Goal: Information Seeking & Learning: Learn about a topic

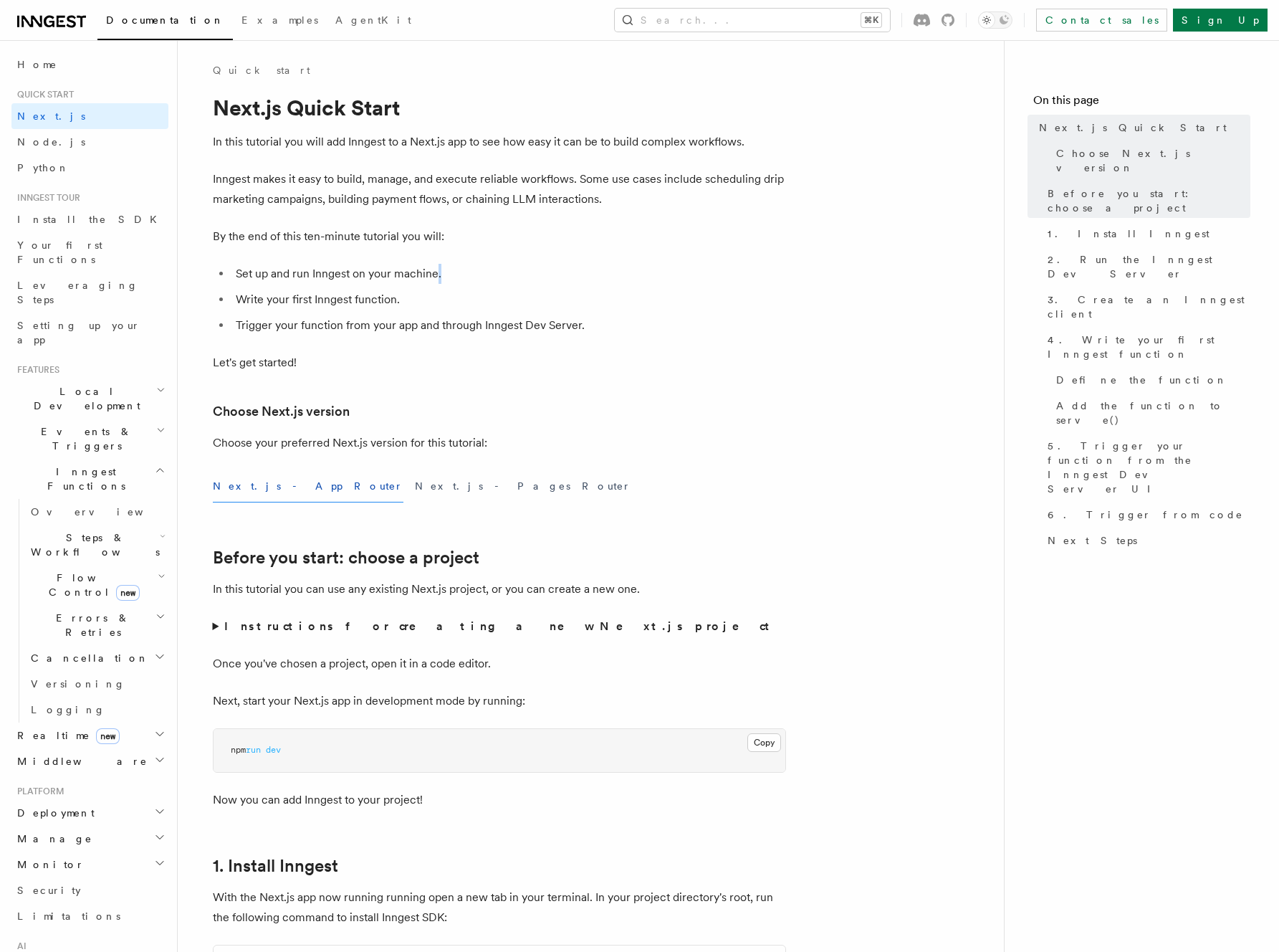
drag, startPoint x: 436, startPoint y: 274, endPoint x: 445, endPoint y: 276, distance: 9.2
click at [445, 276] on li "Set up and run Inngest on your machine." at bounding box center [508, 273] width 554 height 20
click at [439, 296] on li "Write your first Inngest function." at bounding box center [508, 299] width 554 height 20
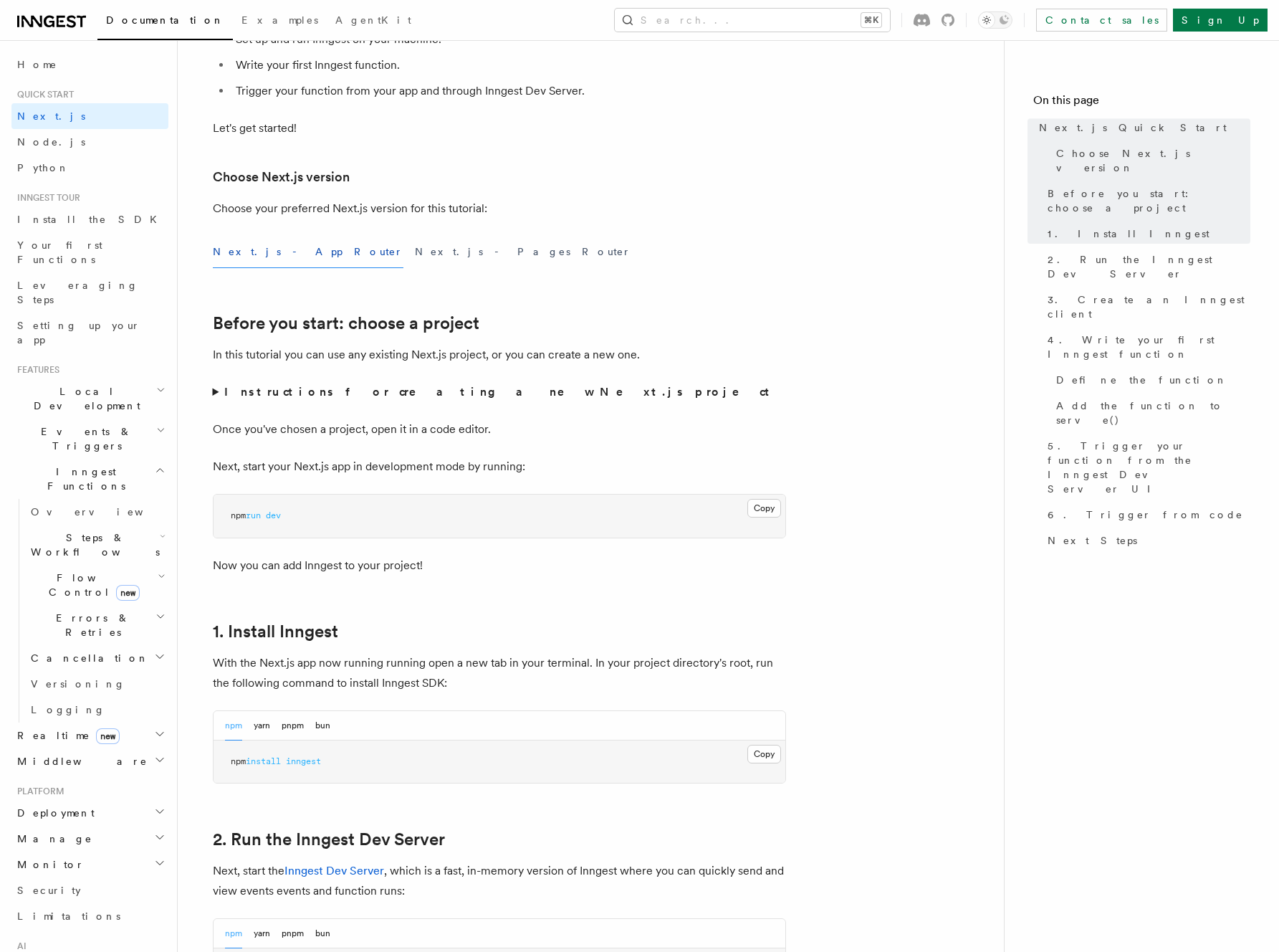
scroll to position [164, 0]
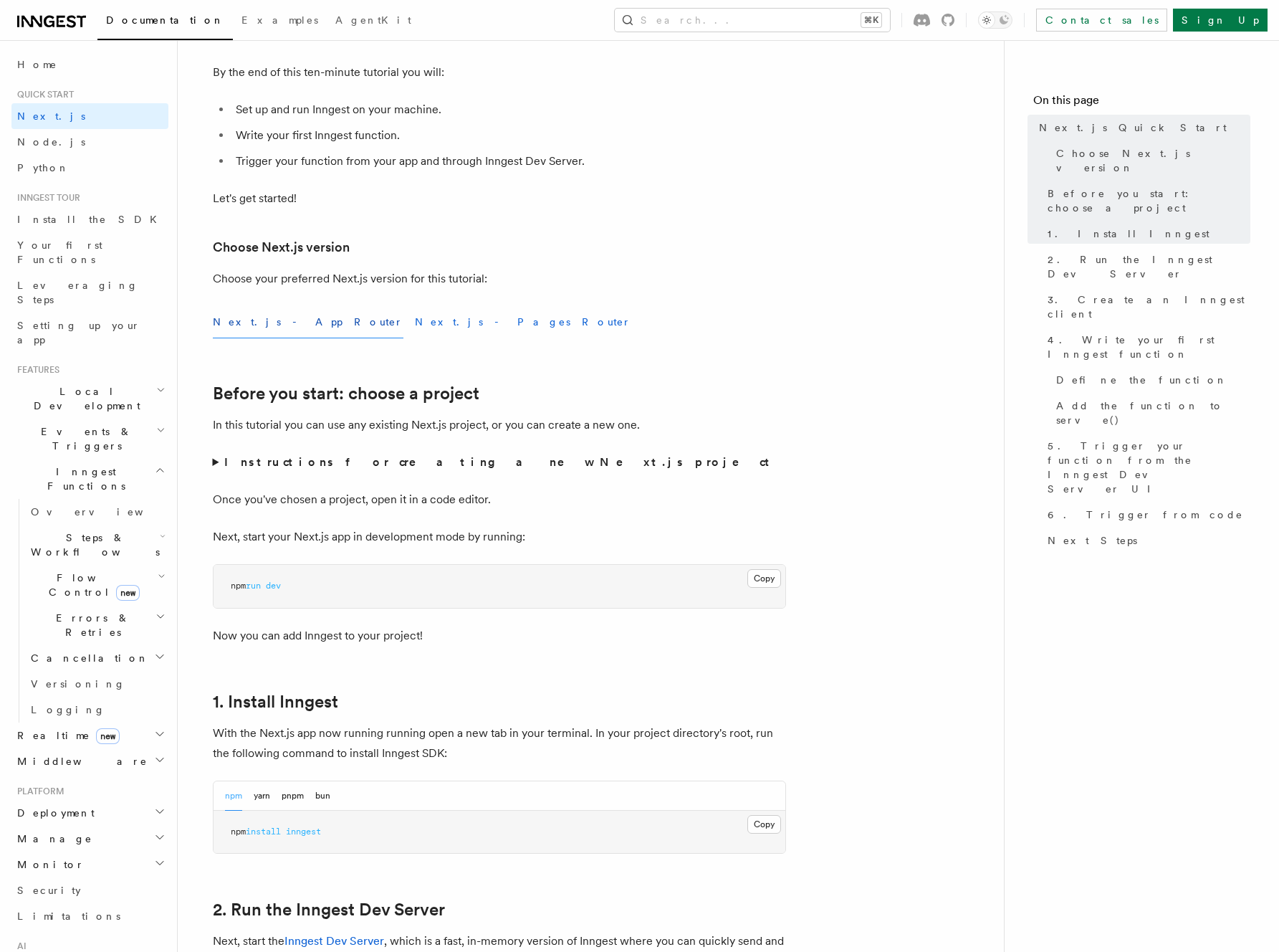
click at [415, 323] on button "Next.js - Pages Router" at bounding box center [523, 322] width 217 height 32
click at [274, 330] on button "Next.js - App Router" at bounding box center [308, 322] width 191 height 32
click at [415, 323] on button "Next.js - Pages Router" at bounding box center [523, 322] width 217 height 32
click at [275, 322] on button "Next.js - App Router" at bounding box center [308, 322] width 191 height 32
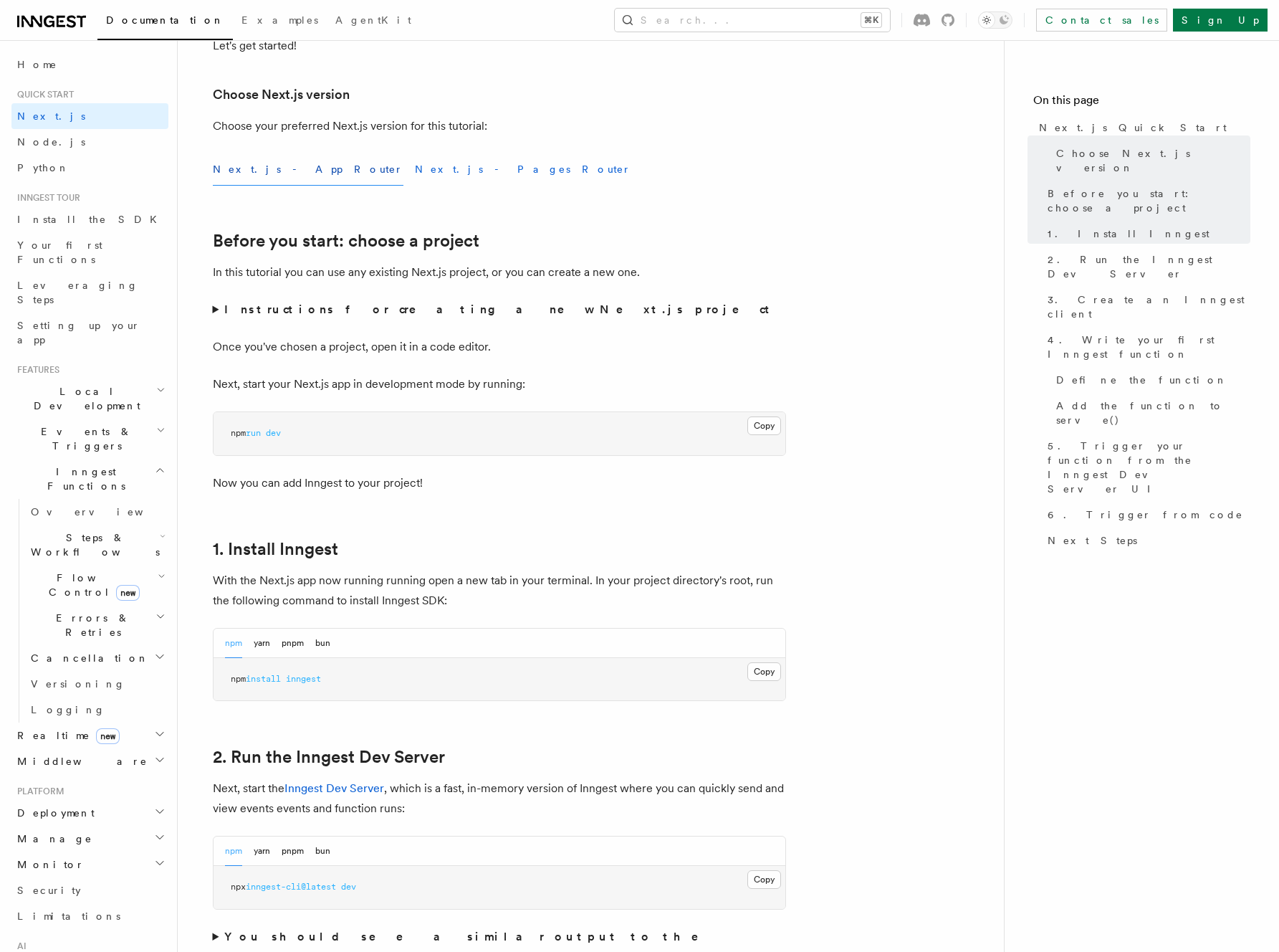
scroll to position [272, 0]
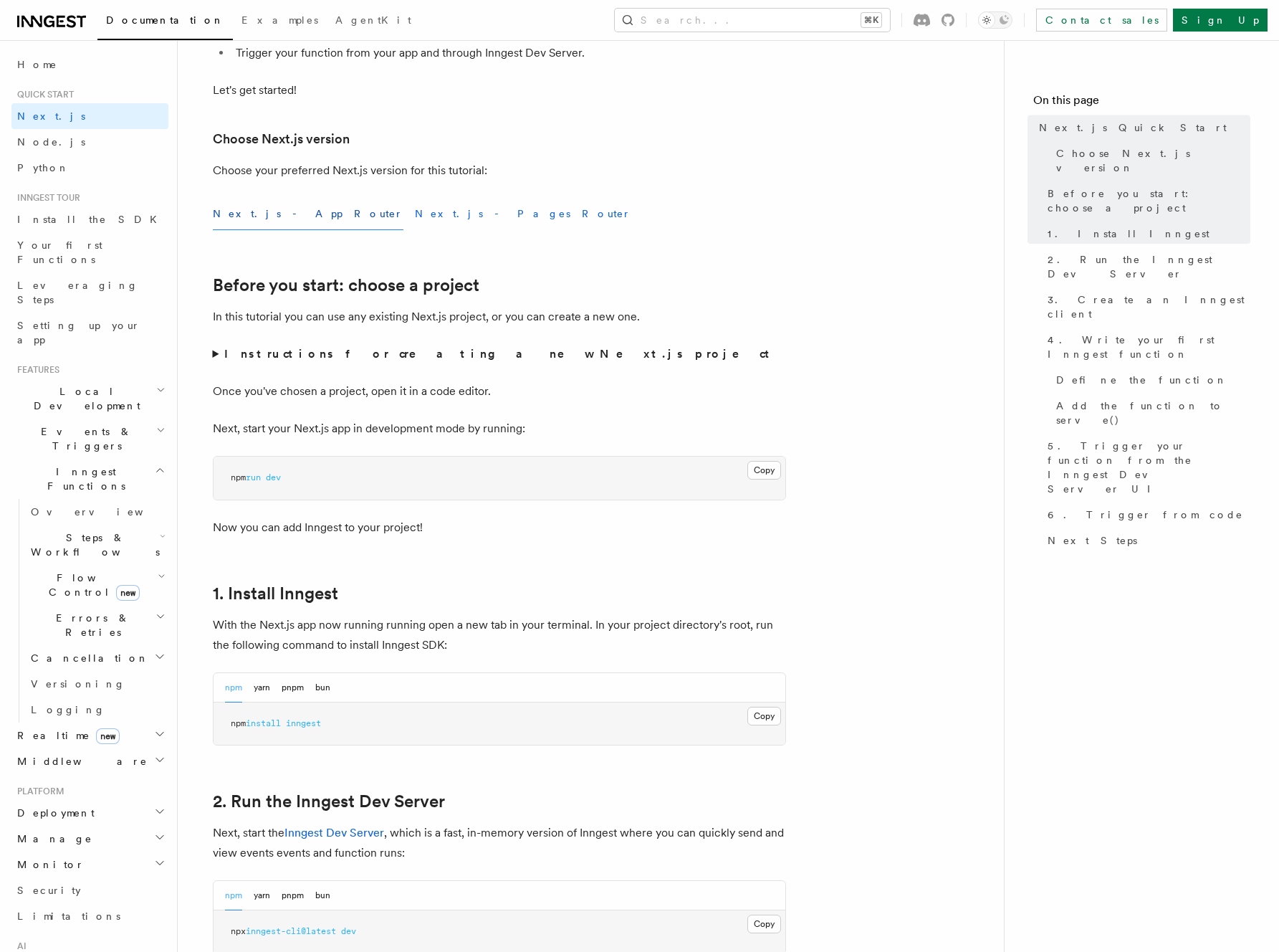
click at [415, 213] on button "Next.js - Pages Router" at bounding box center [523, 214] width 217 height 32
click at [278, 219] on button "Next.js - App Router" at bounding box center [308, 214] width 191 height 32
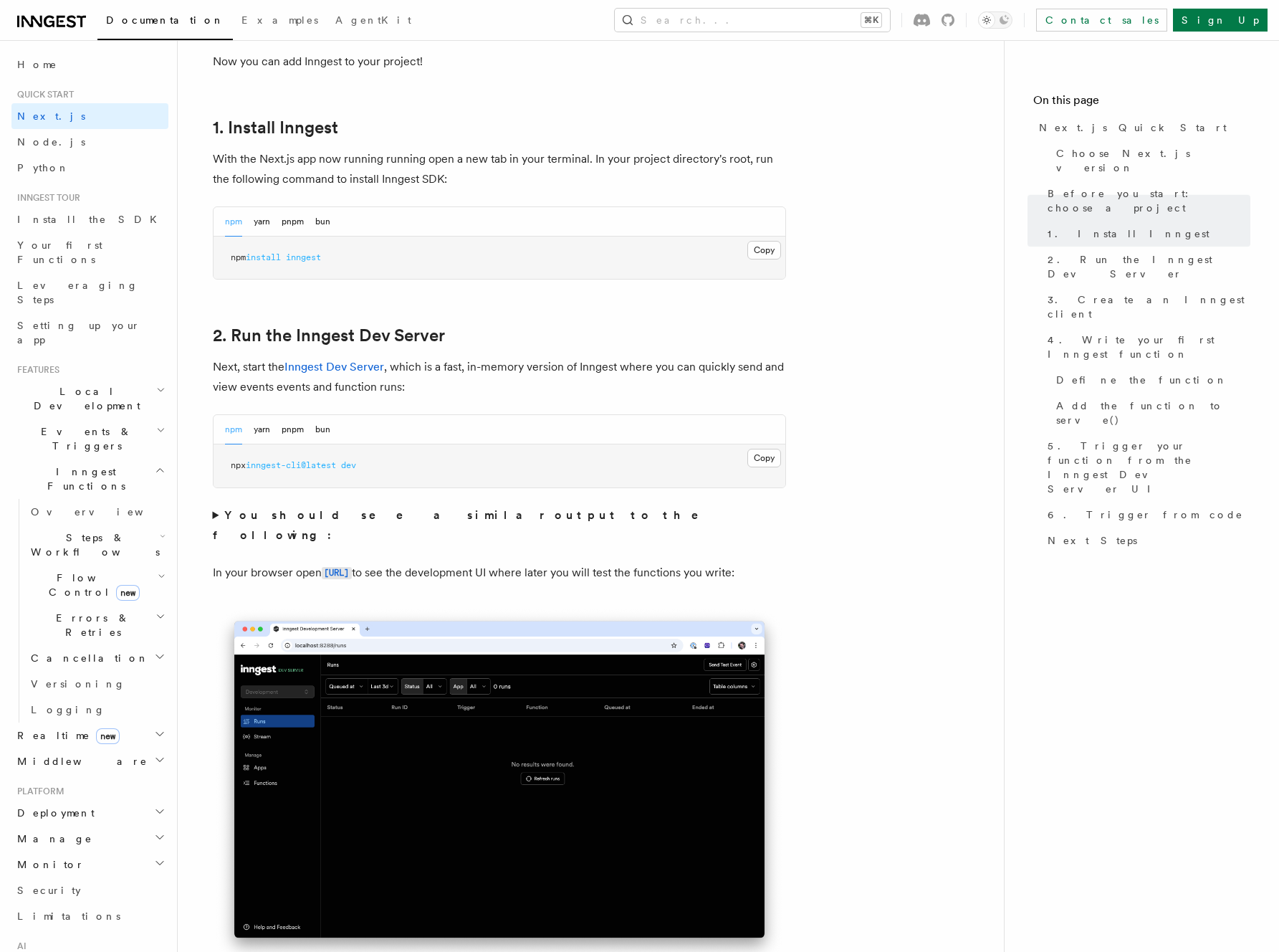
scroll to position [507, 0]
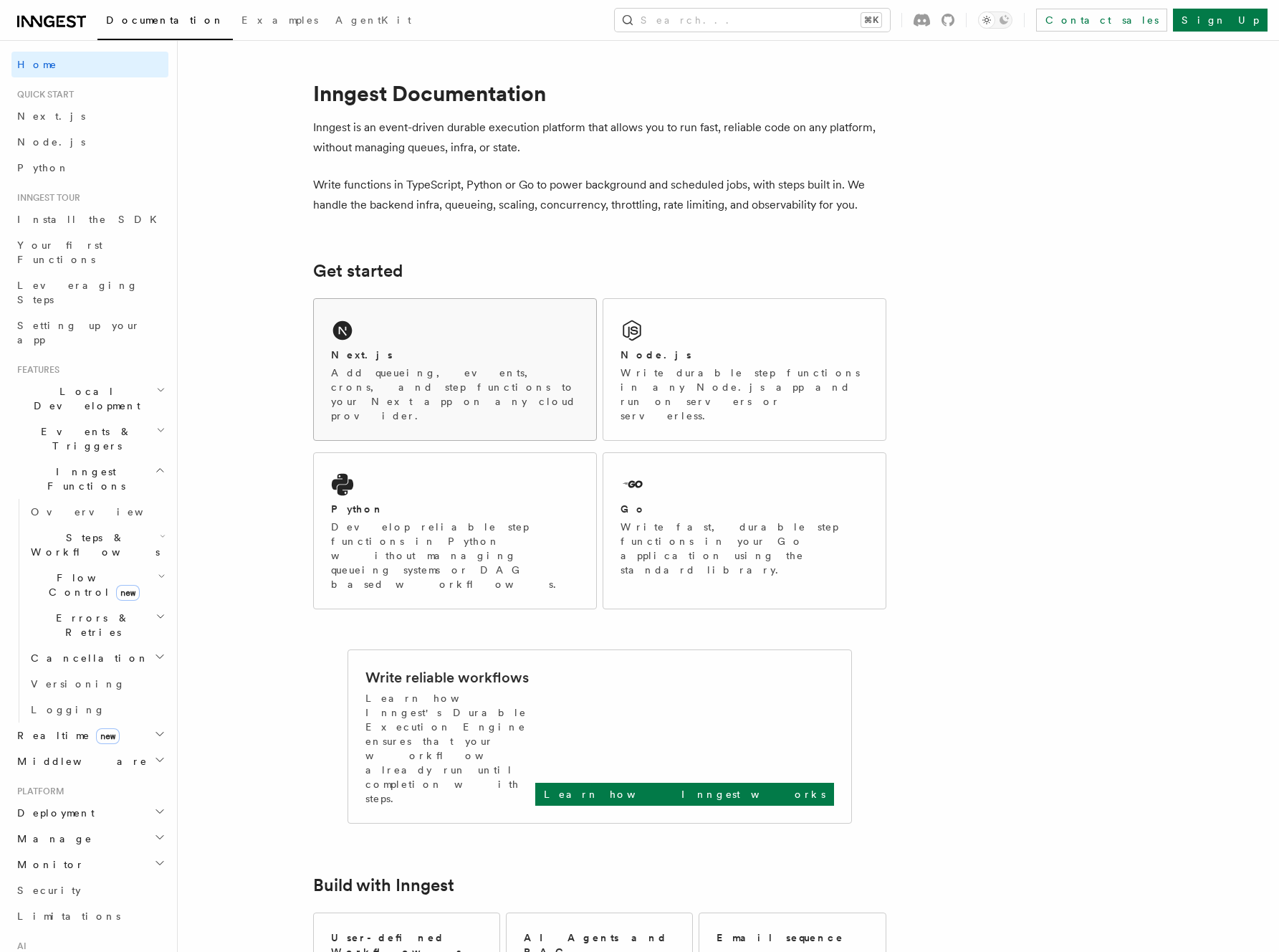
click at [390, 332] on div "Next.js Add queueing, events, crons, and step functions to your Next app on any…" at bounding box center [454, 370] width 282 height 142
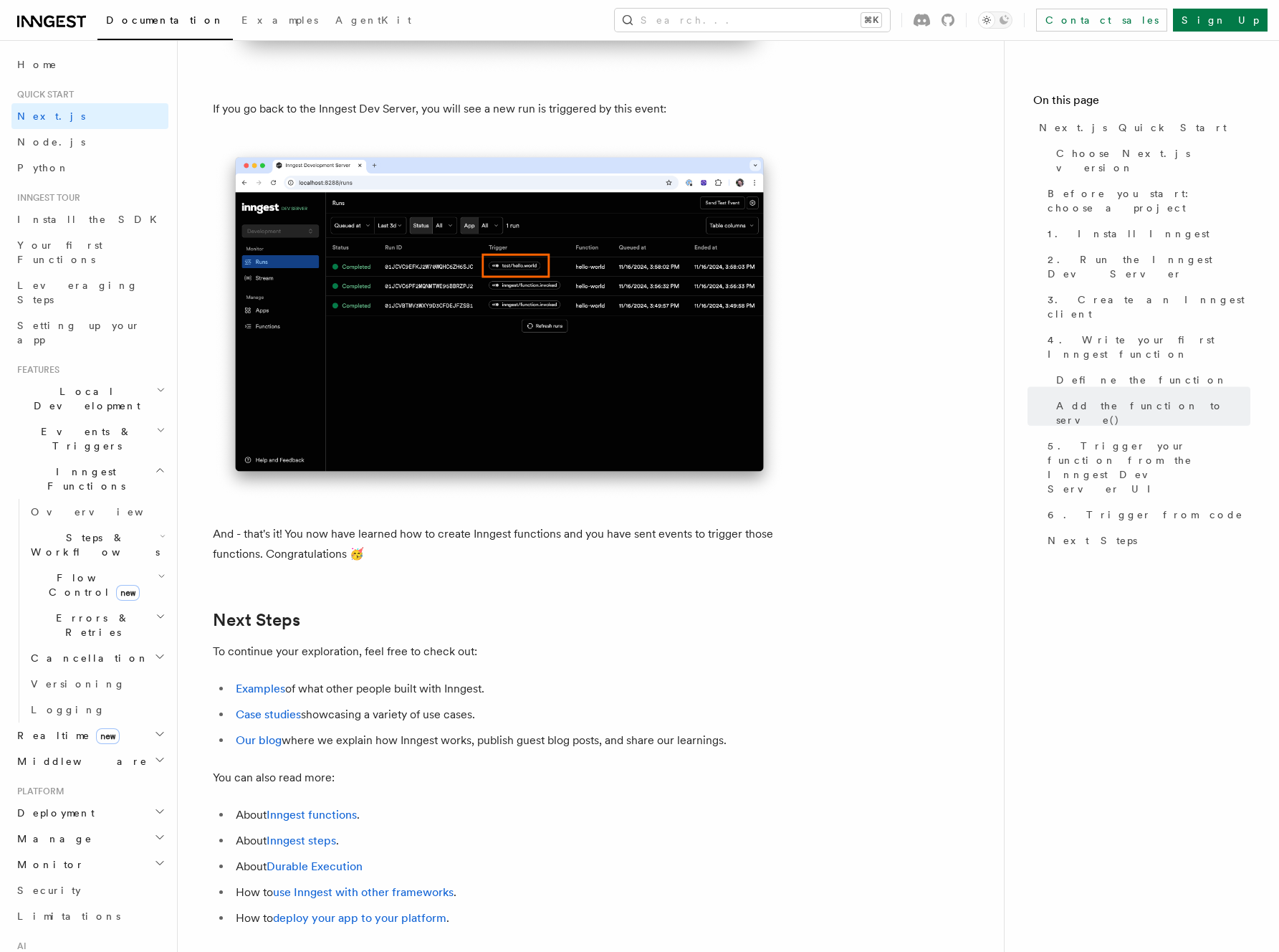
scroll to position [8701, 0]
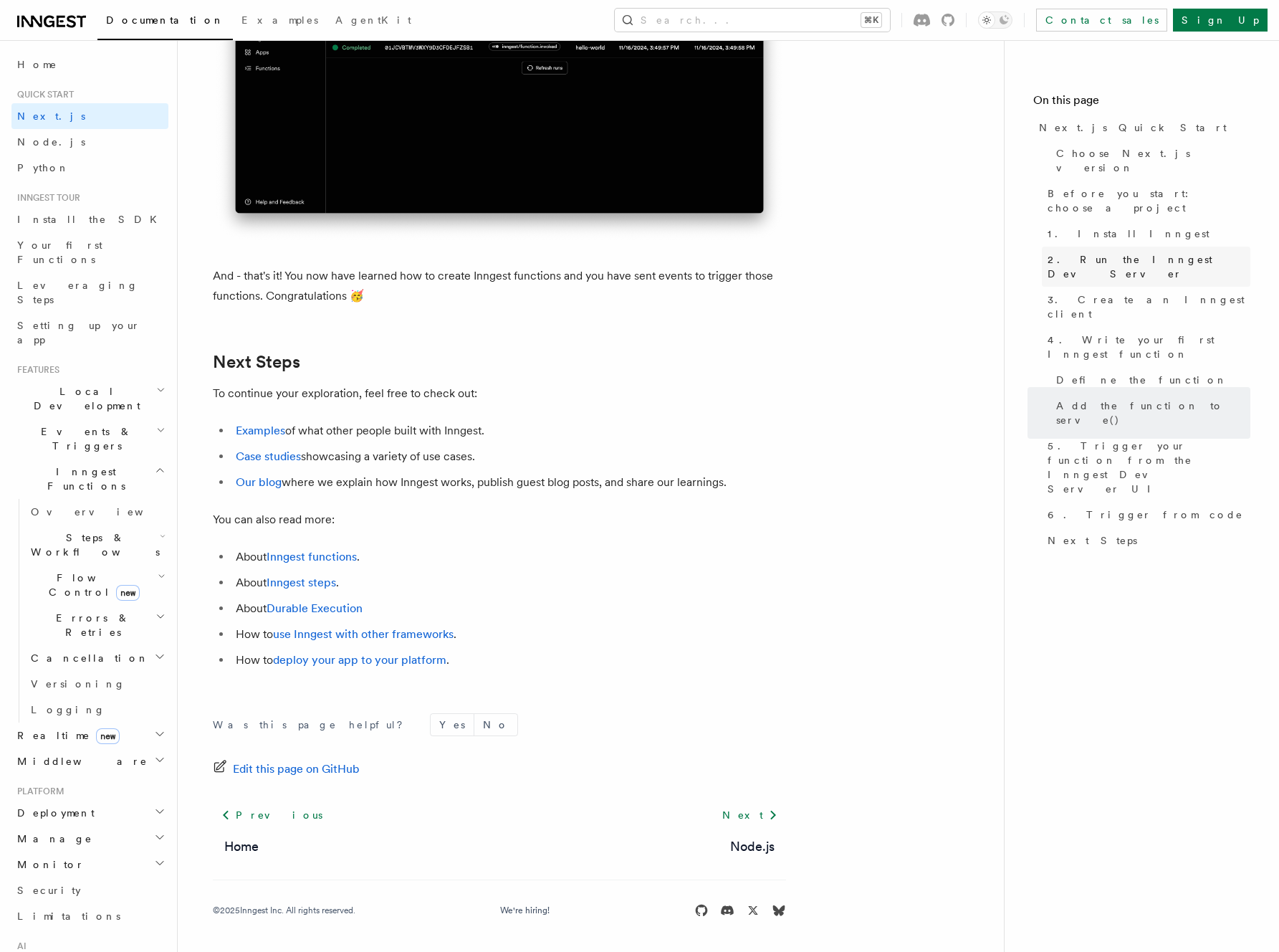
click at [1073, 253] on span "2. Run the Inngest Dev Server" at bounding box center [1149, 267] width 202 height 29
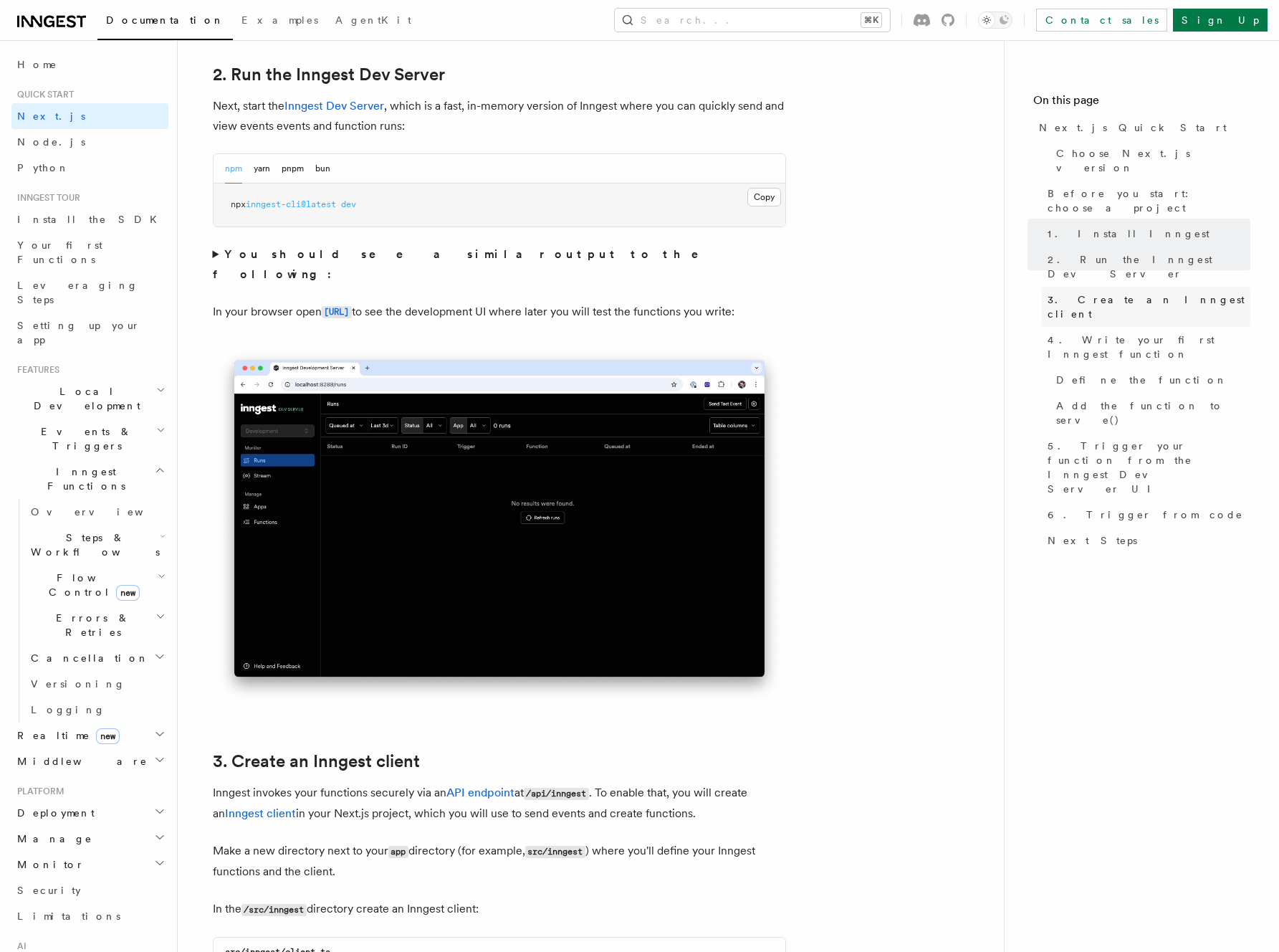
scroll to position [995, 0]
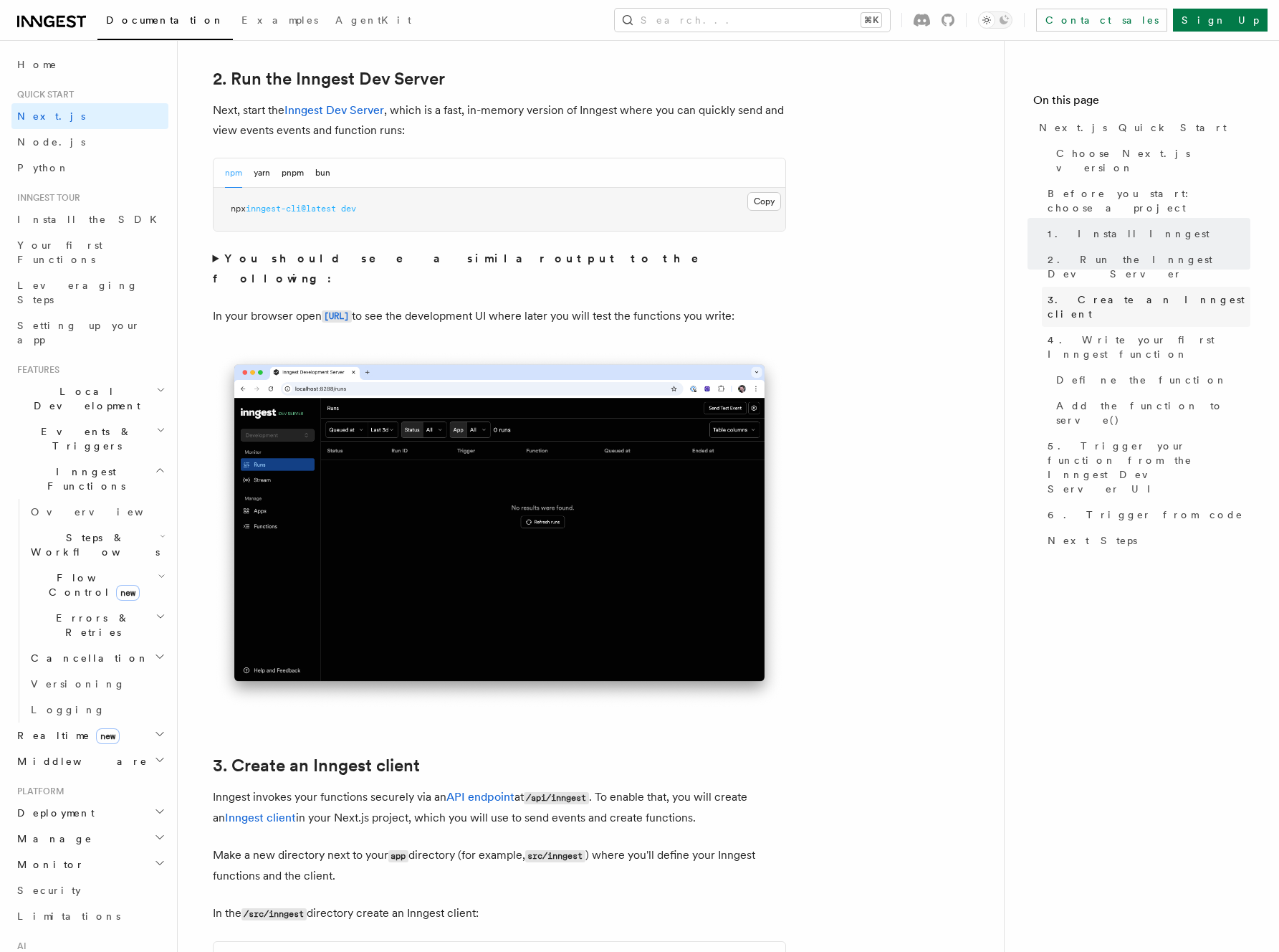
click at [1077, 292] on span "3. Create an Inngest client" at bounding box center [1149, 306] width 202 height 29
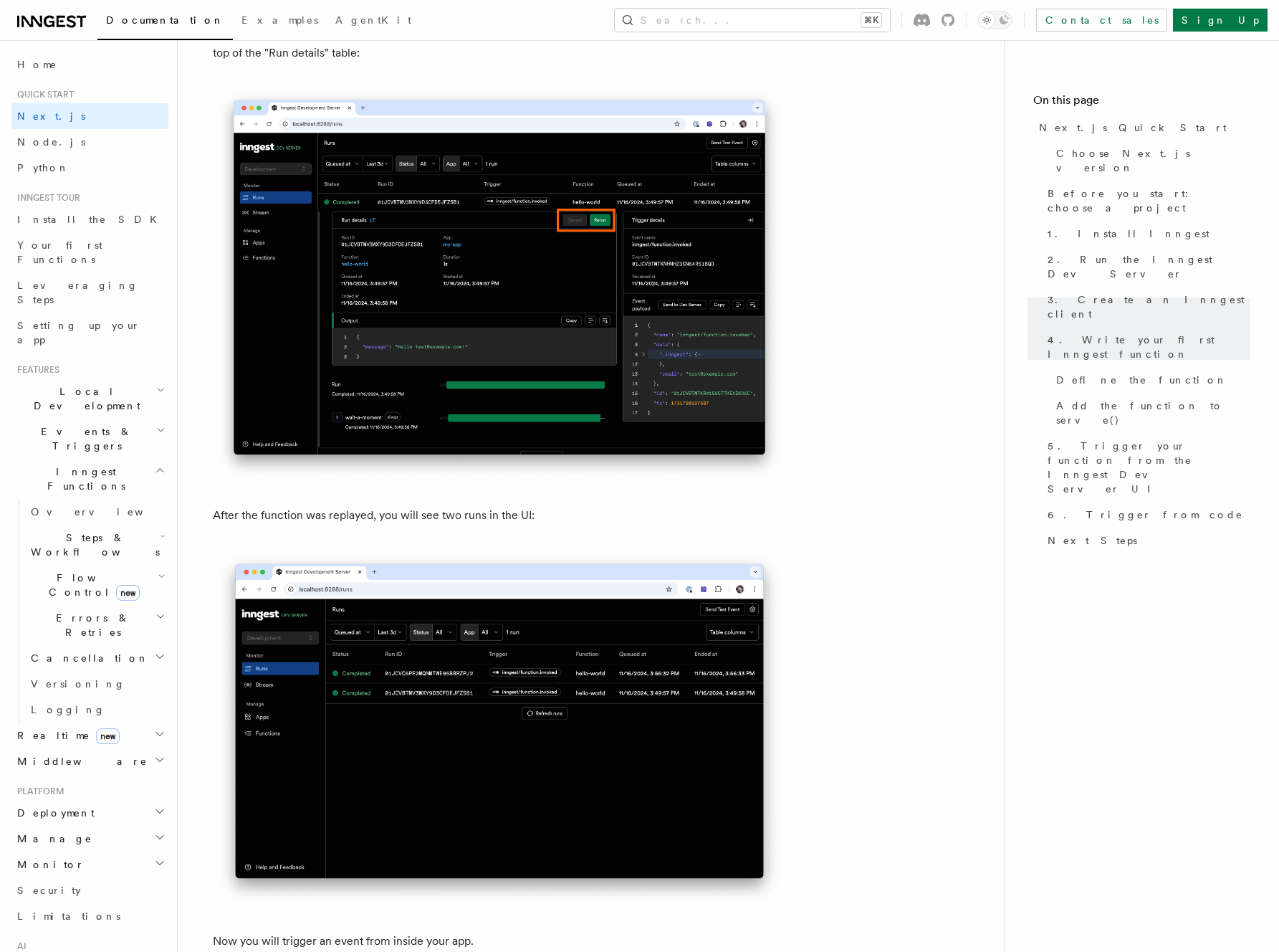
scroll to position [8701, 0]
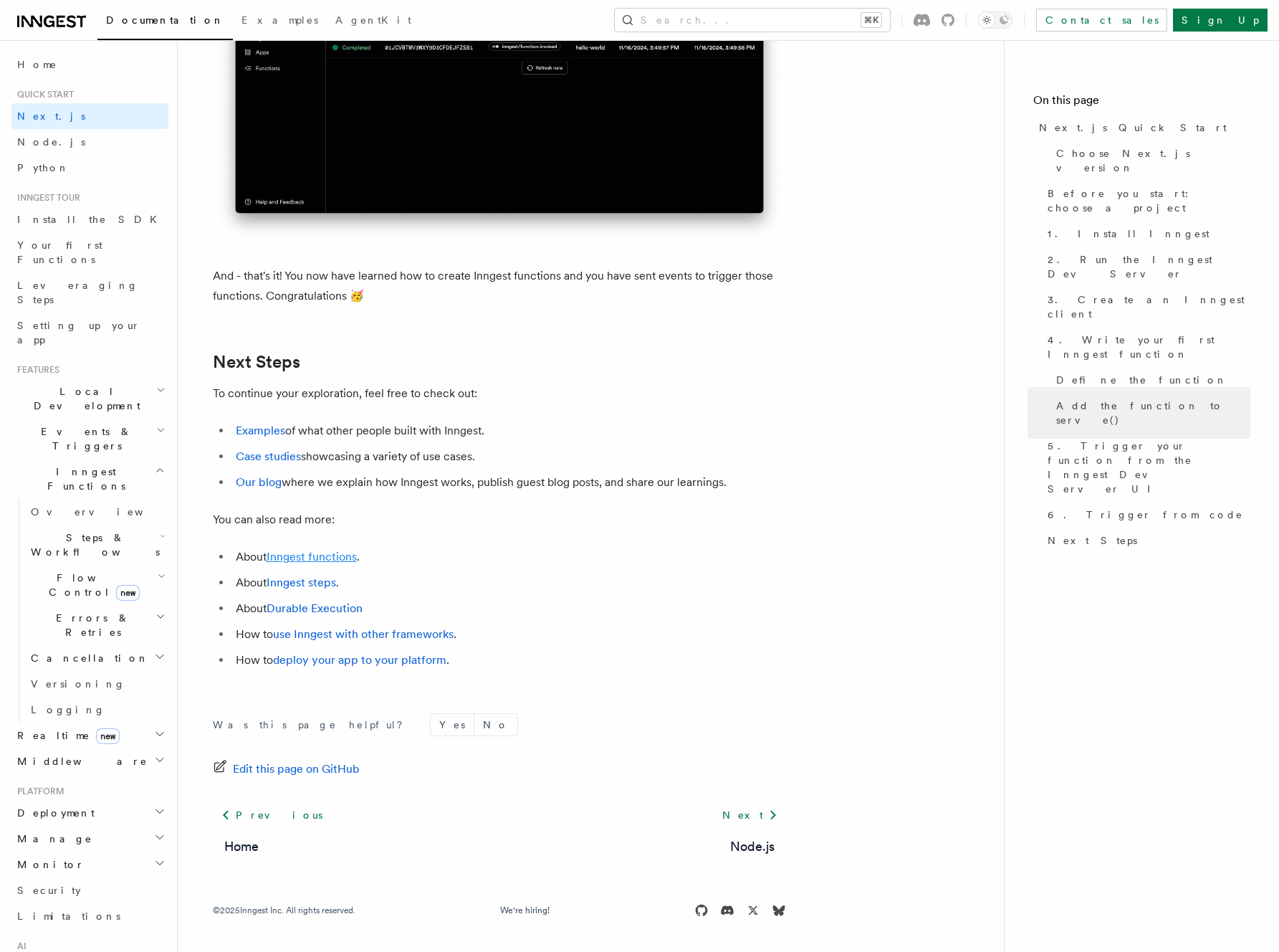
click at [296, 559] on link "Inngest functions" at bounding box center [312, 556] width 90 height 13
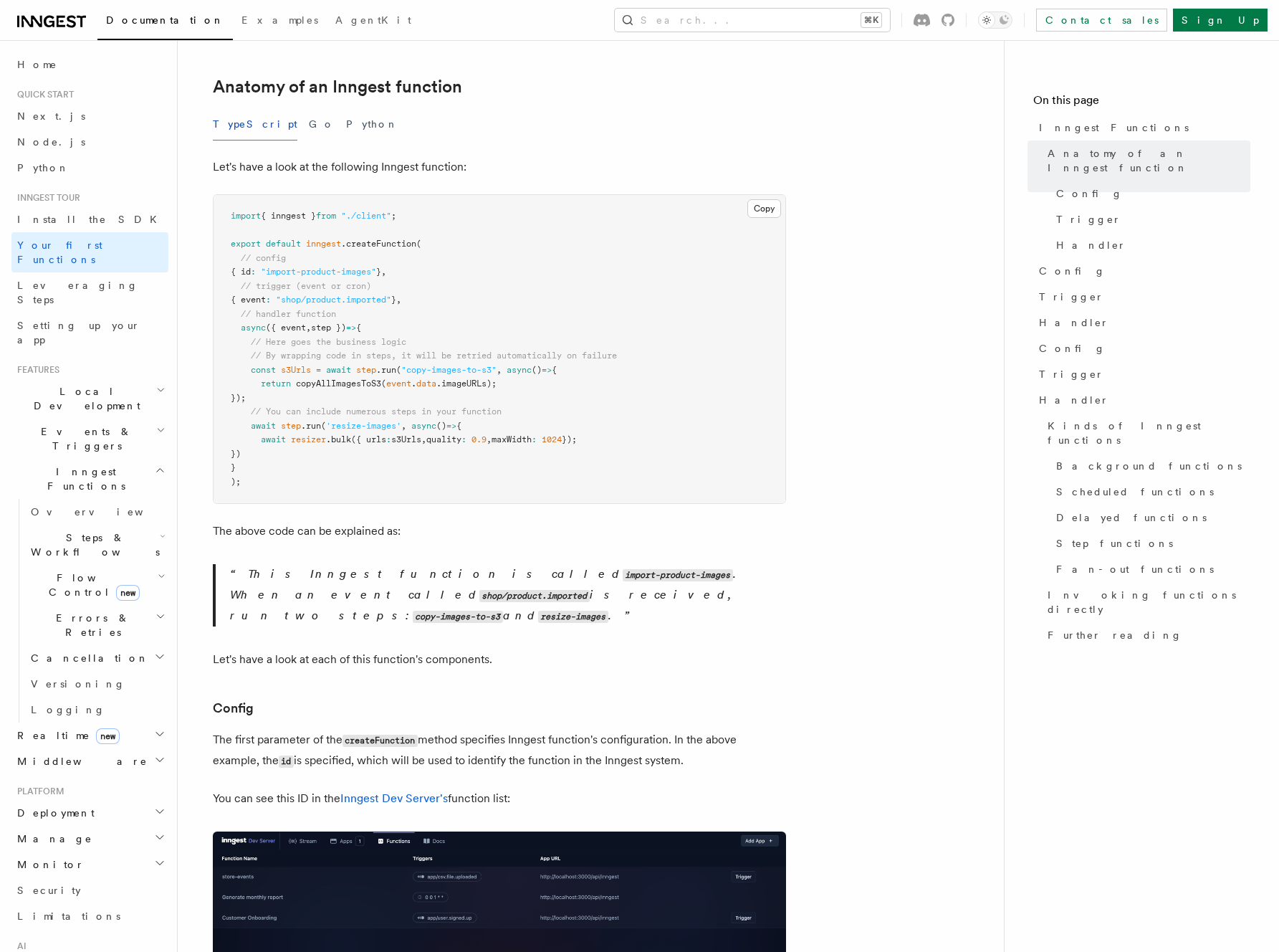
scroll to position [227, 0]
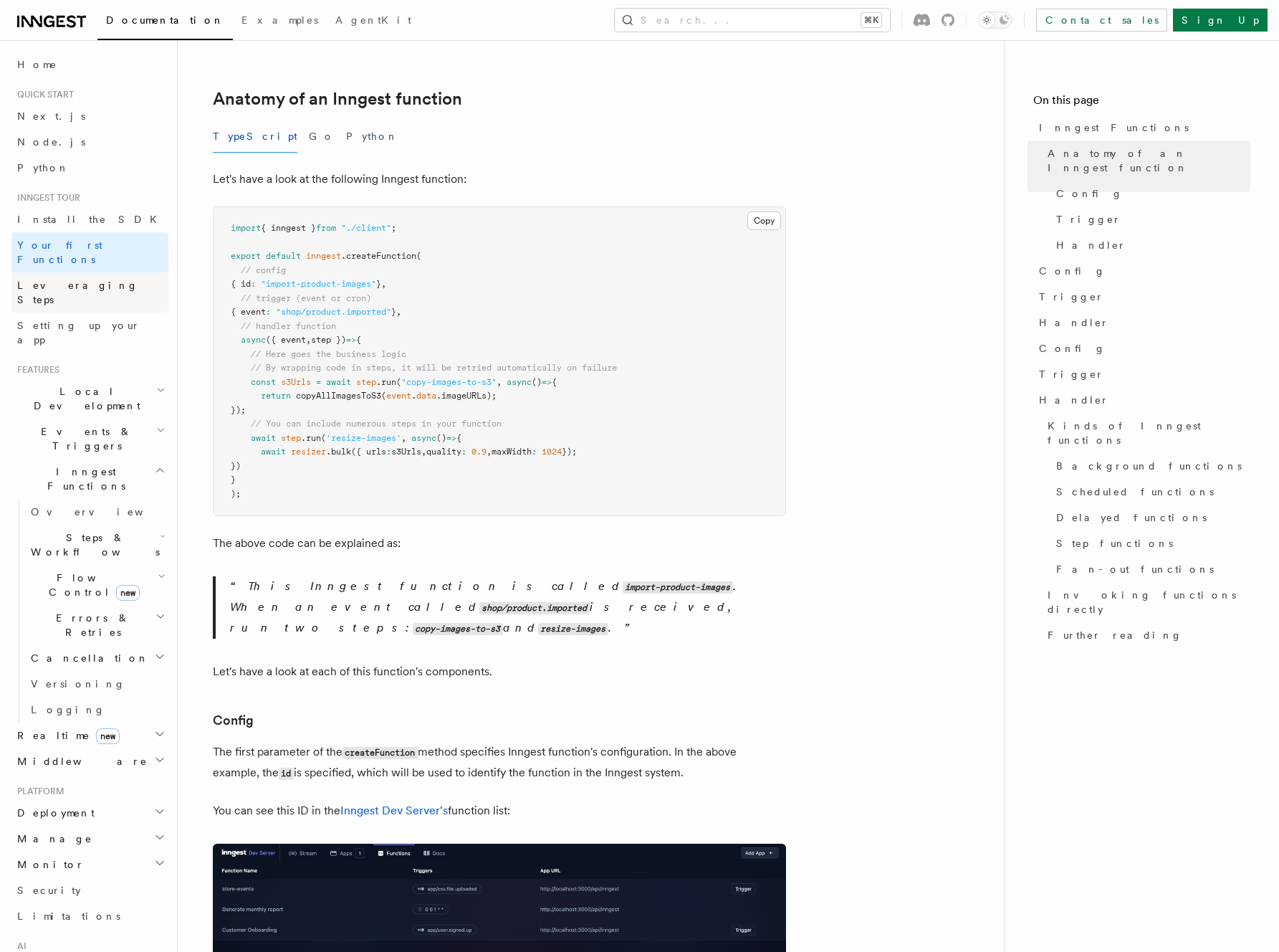
click at [99, 279] on link "Leveraging Steps" at bounding box center [90, 292] width 157 height 40
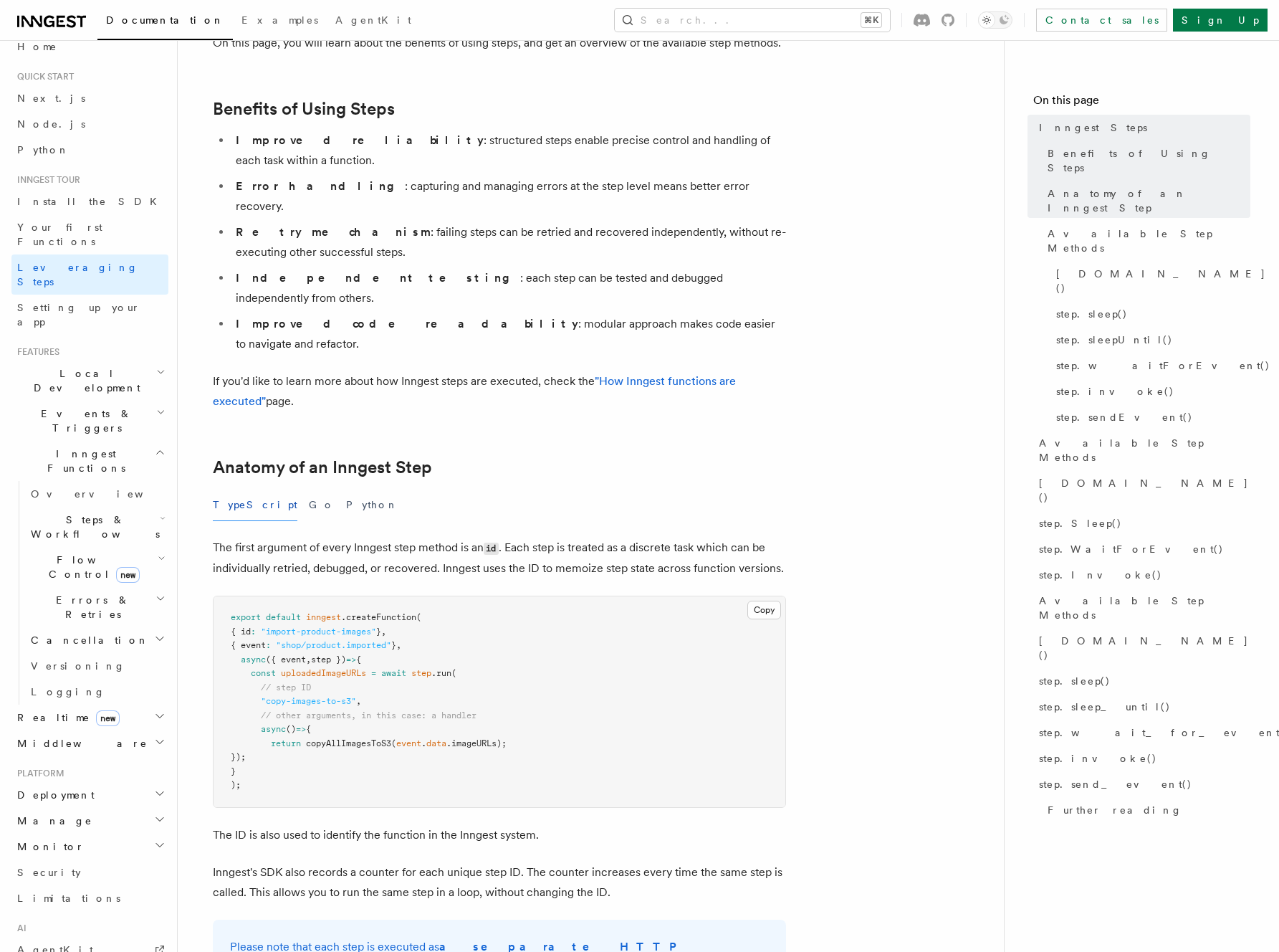
scroll to position [5, 0]
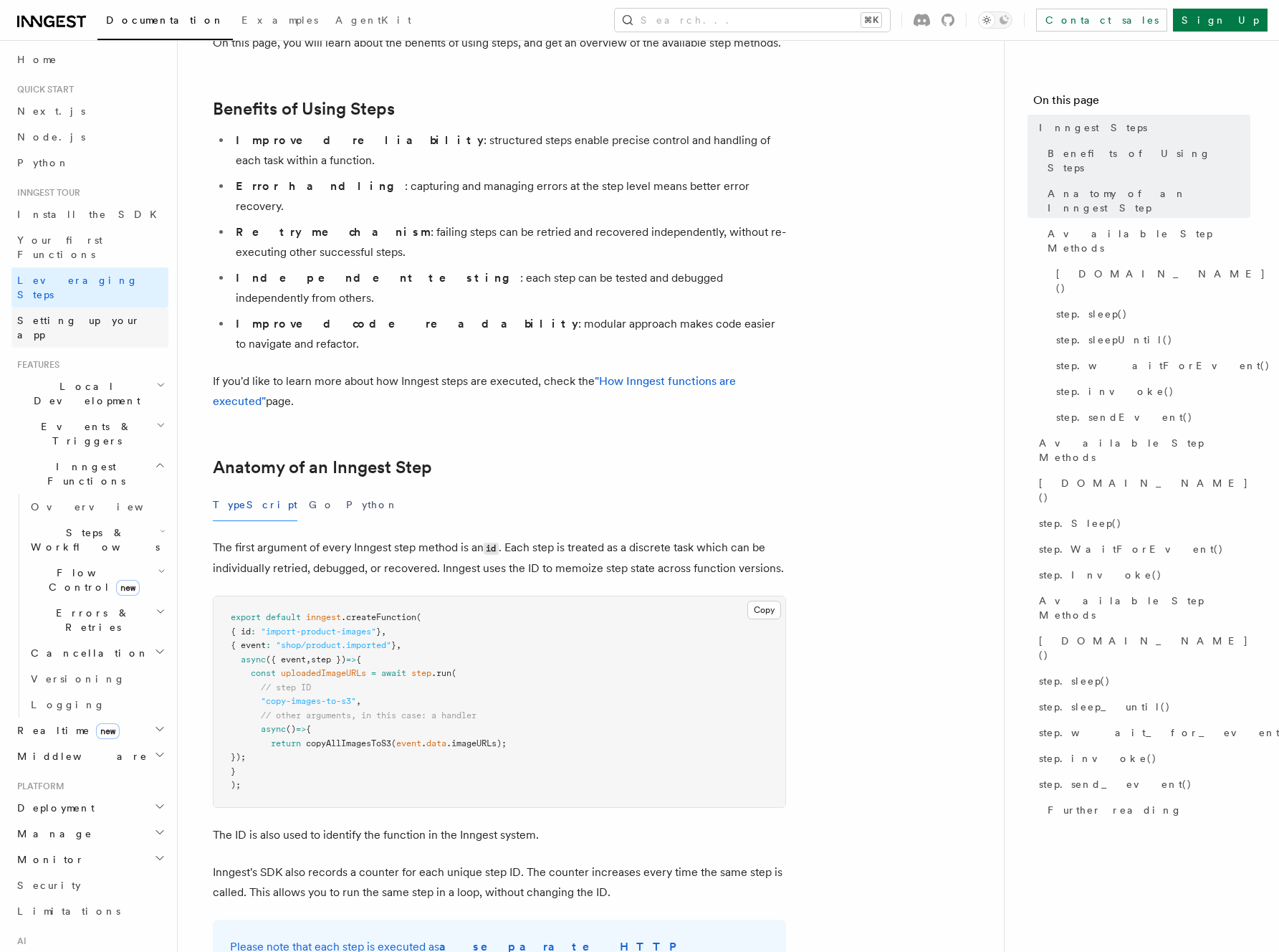
click at [64, 314] on span "Setting up your app" at bounding box center [79, 327] width 124 height 26
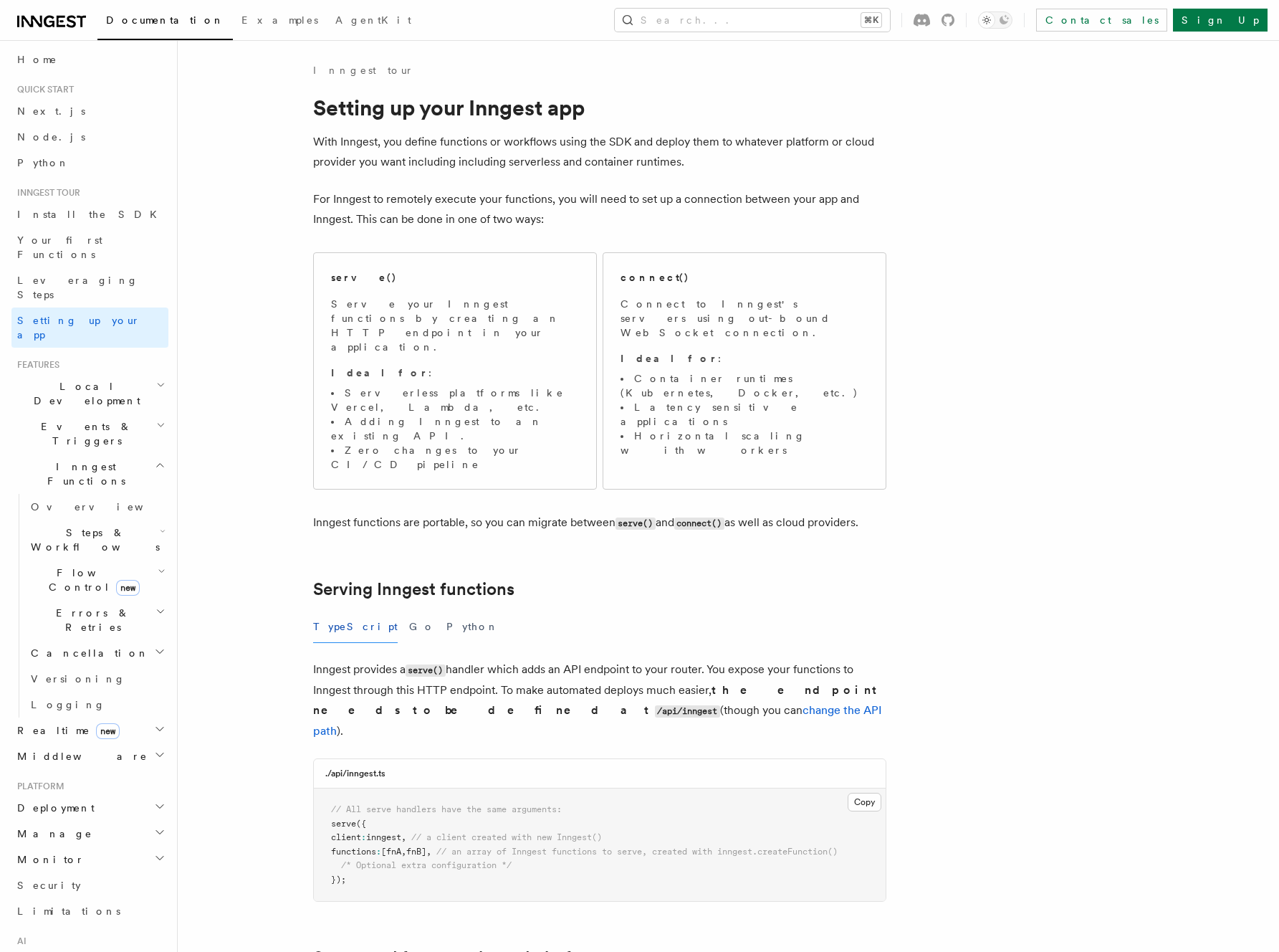
click at [73, 379] on span "Local Development" at bounding box center [84, 393] width 145 height 29
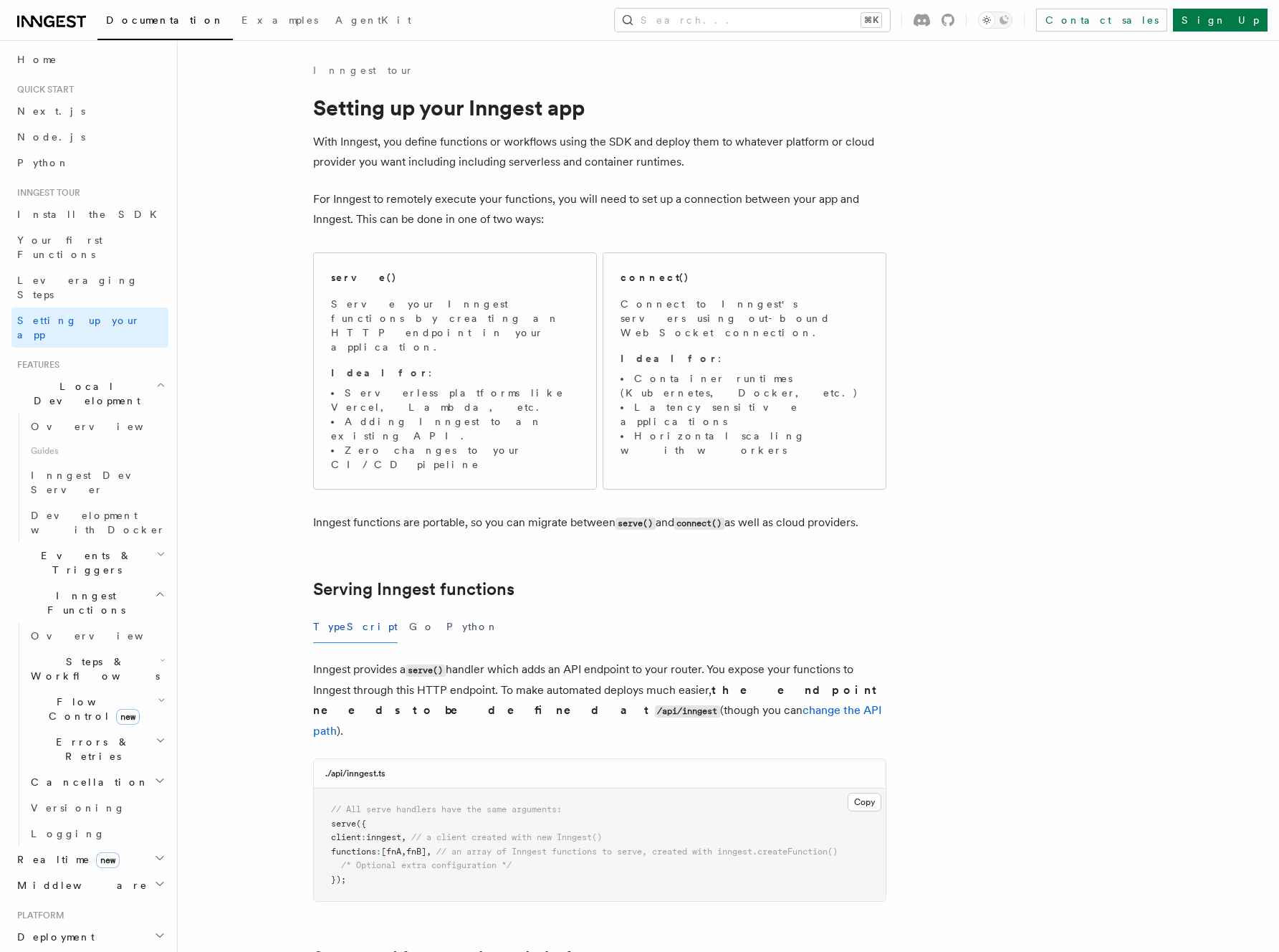
click at [43, 548] on span "Events & Triggers" at bounding box center [84, 562] width 145 height 29
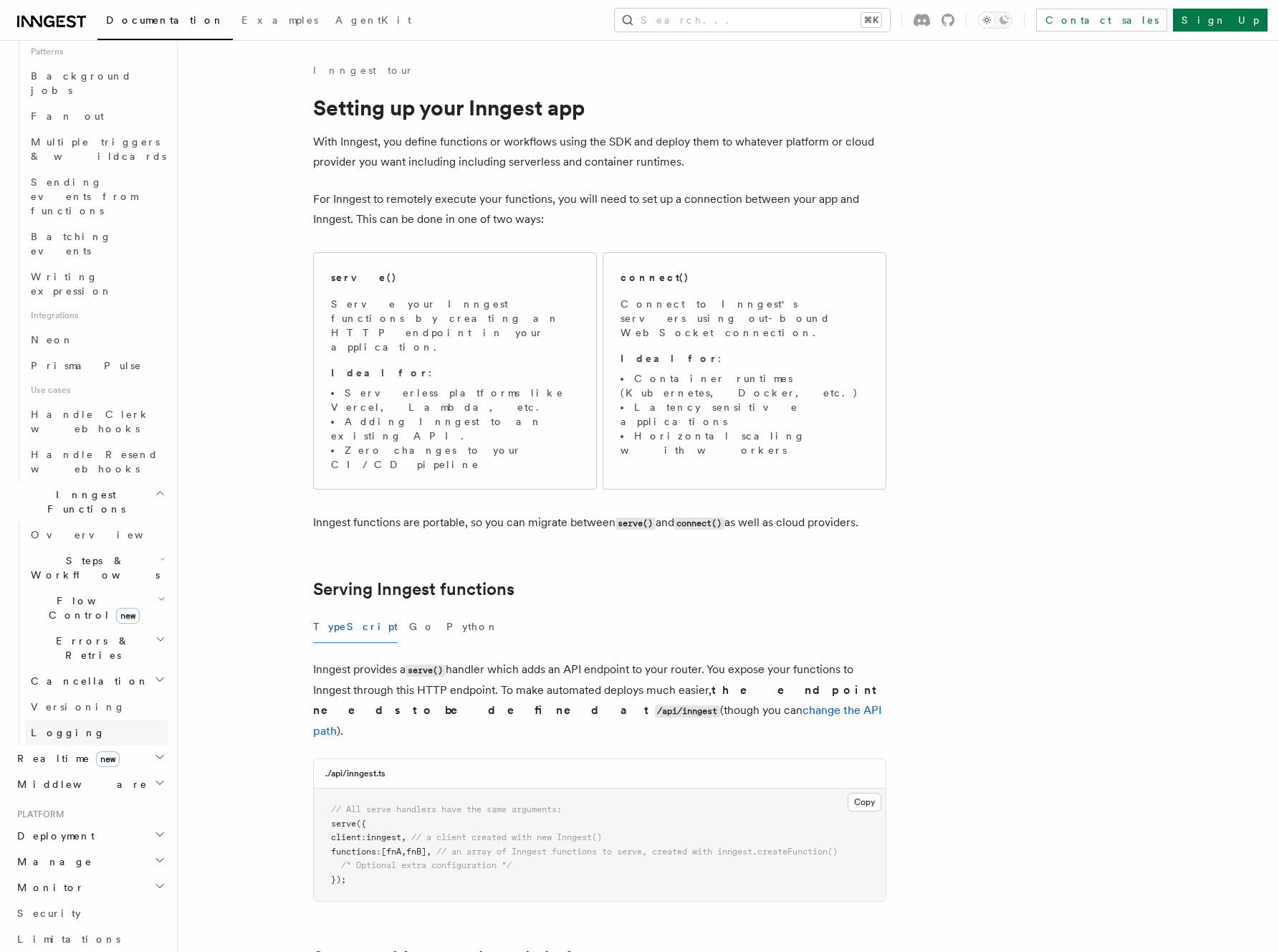
scroll to position [854, 0]
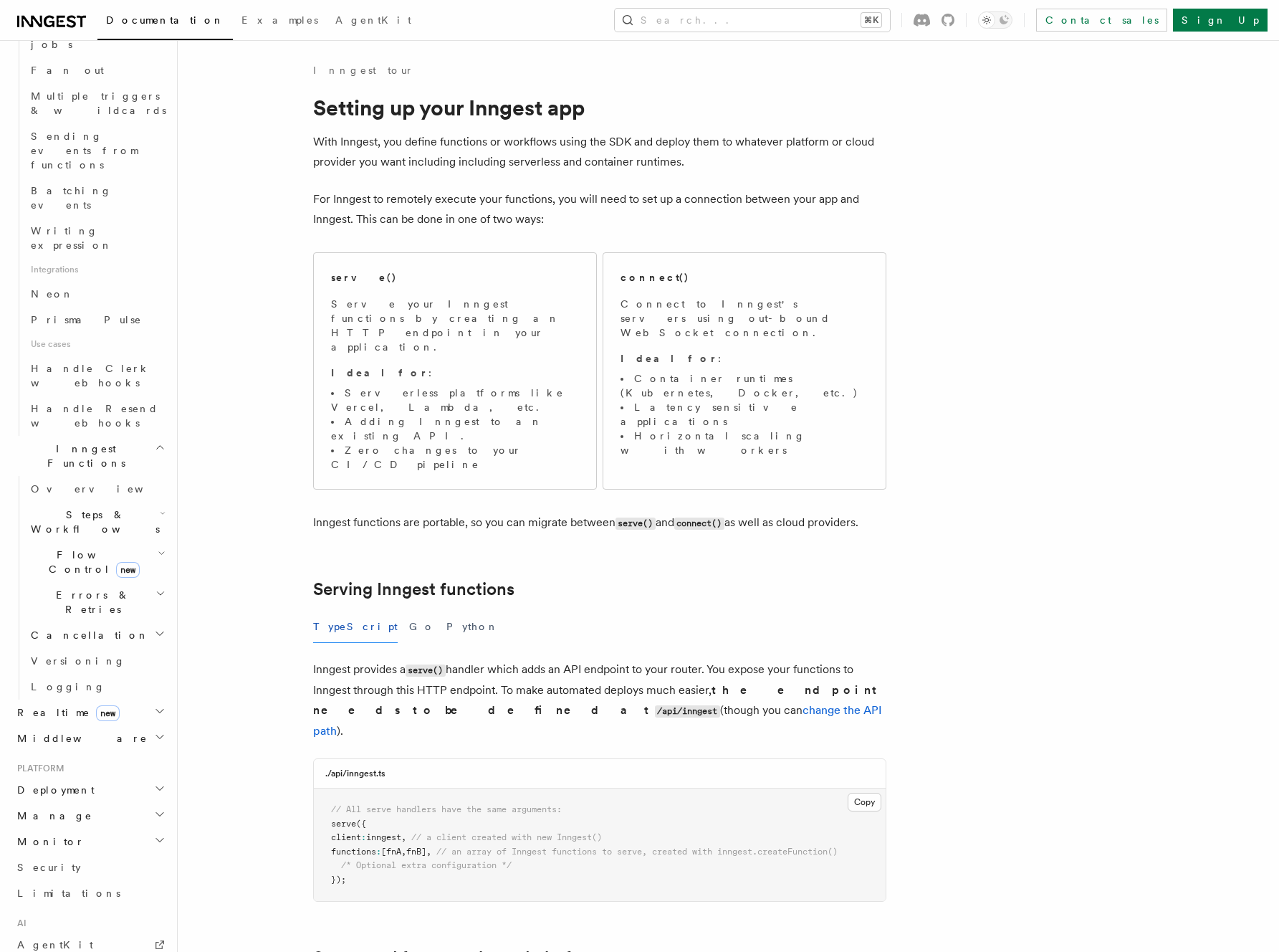
click at [48, 18] on icon at bounding box center [51, 21] width 69 height 17
